Goal: Navigation & Orientation: Understand site structure

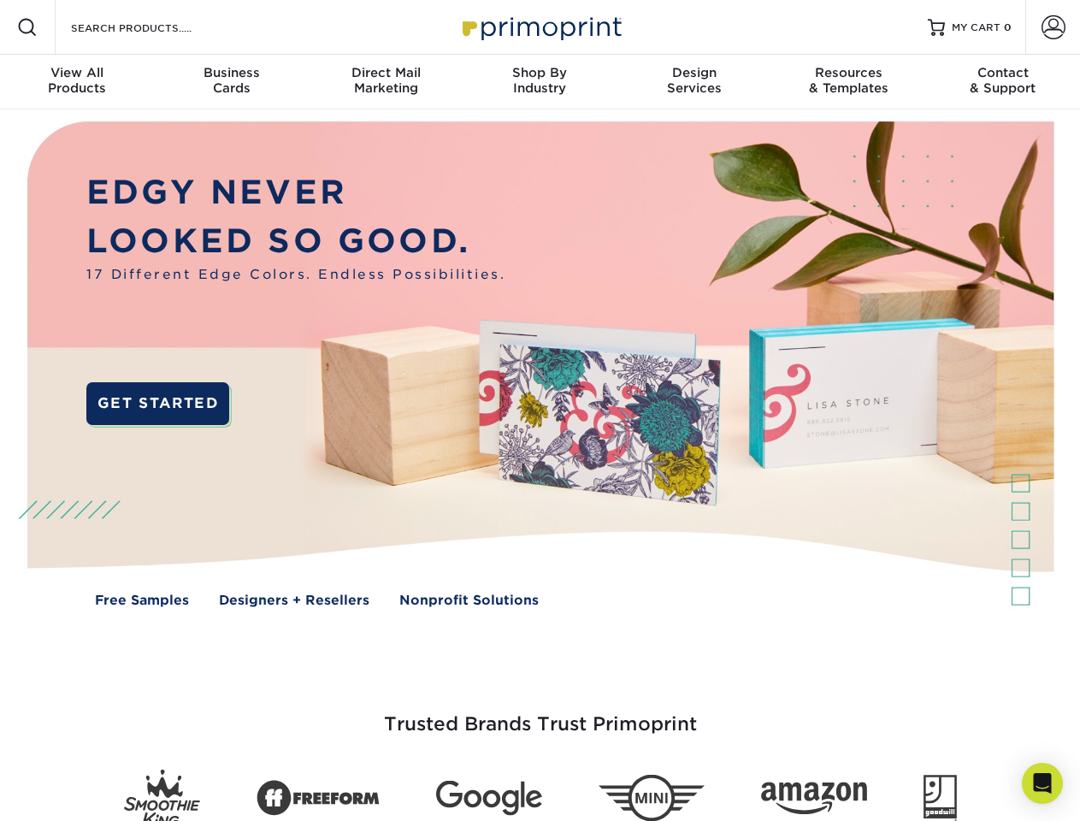
click at [540, 410] on img at bounding box center [539, 376] width 1069 height 534
click at [27, 27] on span at bounding box center [27, 27] width 21 height 21
click at [1053, 27] on span at bounding box center [1054, 27] width 24 height 24
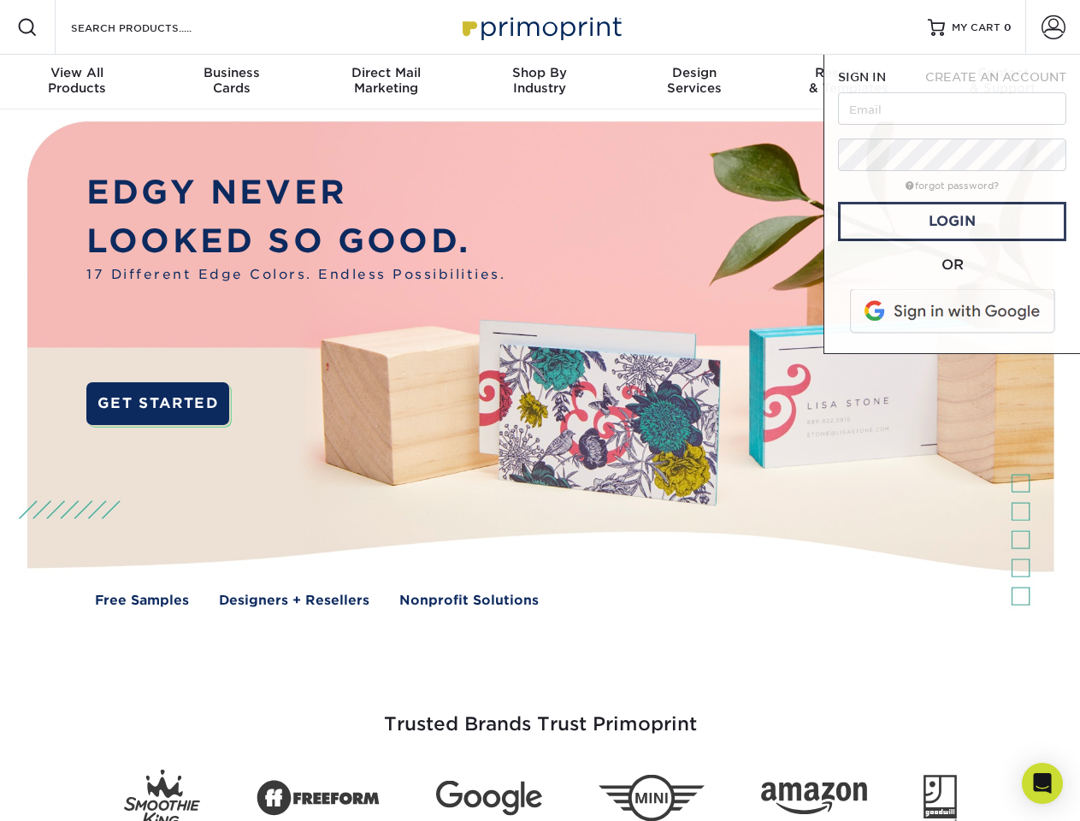
click at [77, 82] on div "View All Products" at bounding box center [77, 80] width 154 height 31
click at [231, 82] on div "Business Cards" at bounding box center [231, 80] width 154 height 31
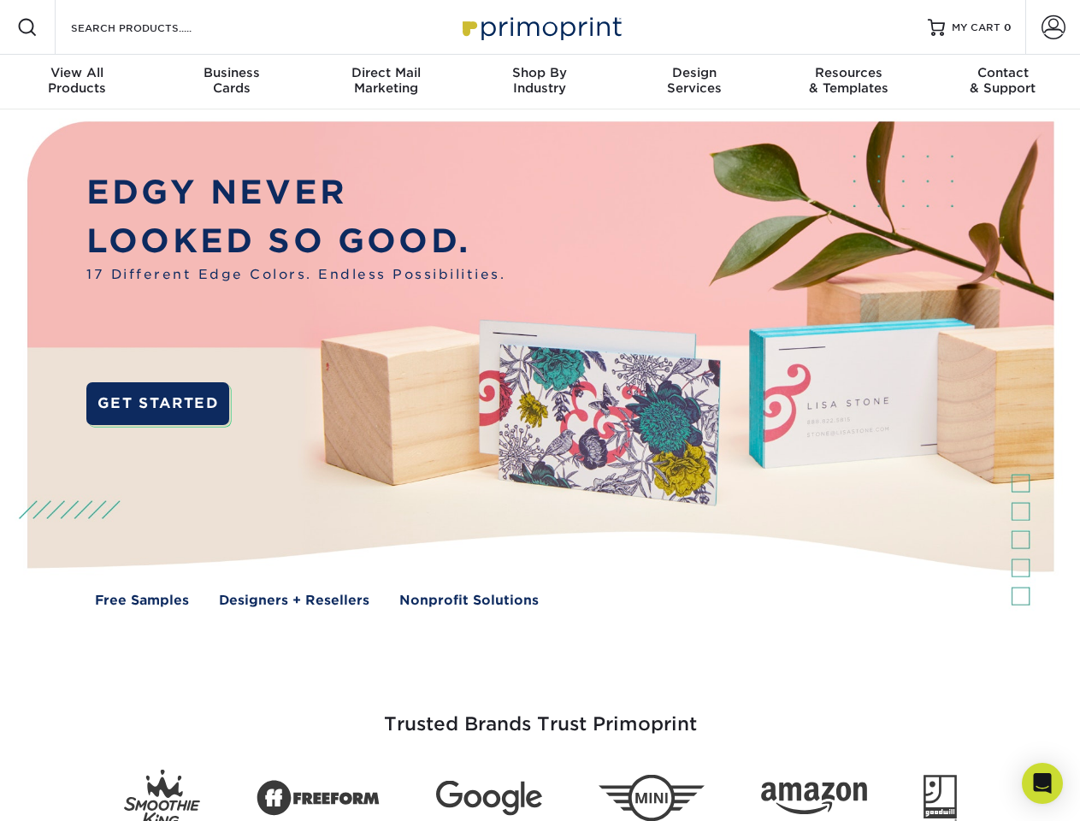
click at [386, 82] on div "Direct Mail Marketing" at bounding box center [386, 80] width 154 height 31
click at [540, 82] on div "Shop By Industry" at bounding box center [540, 80] width 154 height 31
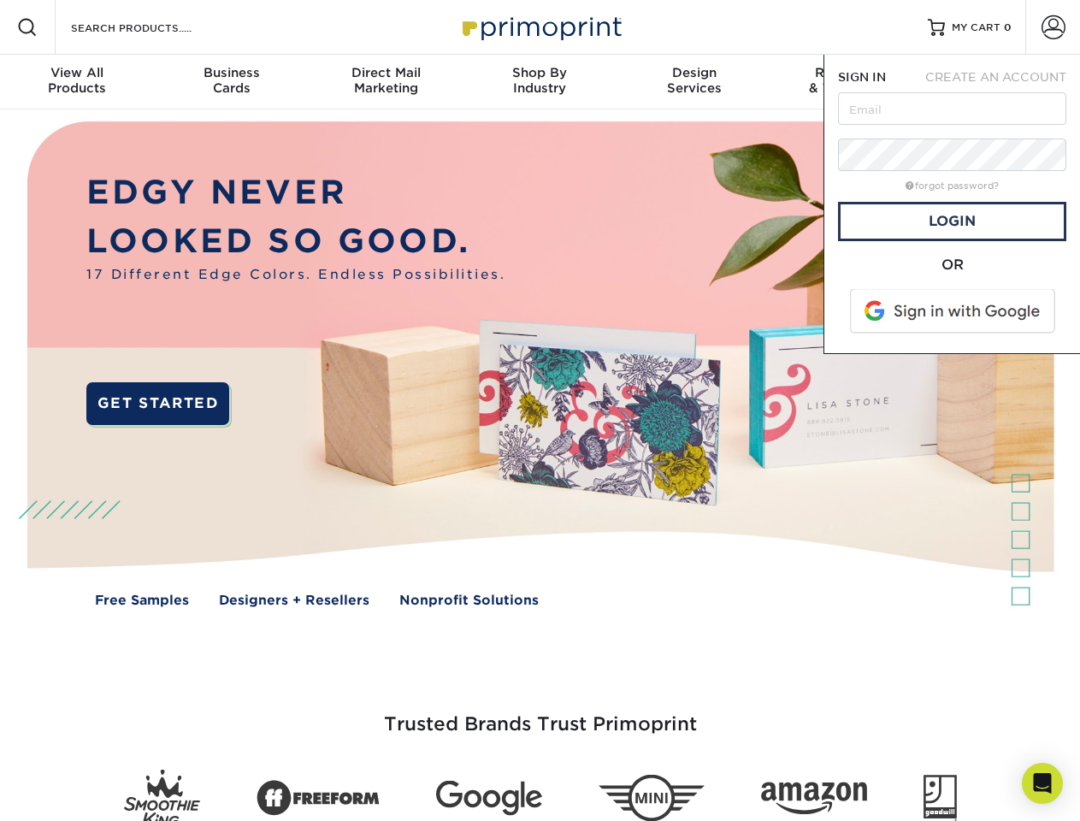
click at [694, 82] on div "Design Services" at bounding box center [694, 80] width 154 height 31
click at [848, 82] on span "SIGN IN" at bounding box center [862, 77] width 48 height 14
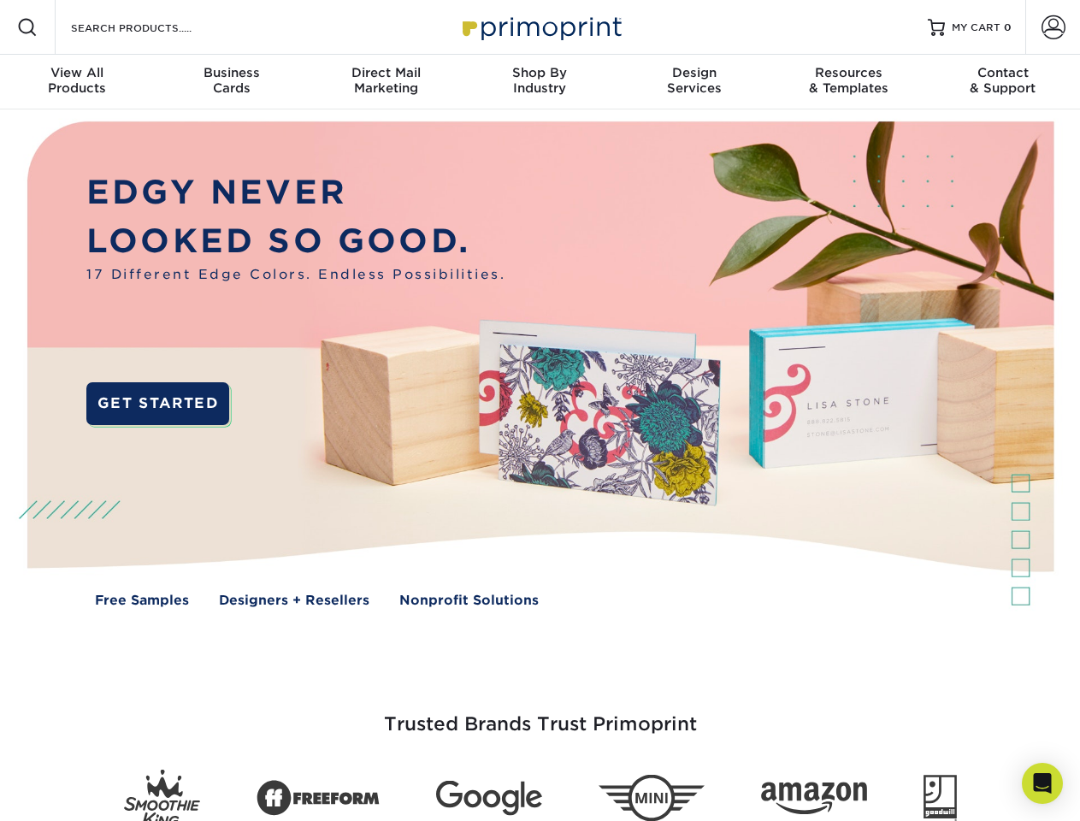
click at [1003, 82] on div "Contact & Support" at bounding box center [1003, 80] width 154 height 31
